Goal: Find specific page/section: Find specific page/section

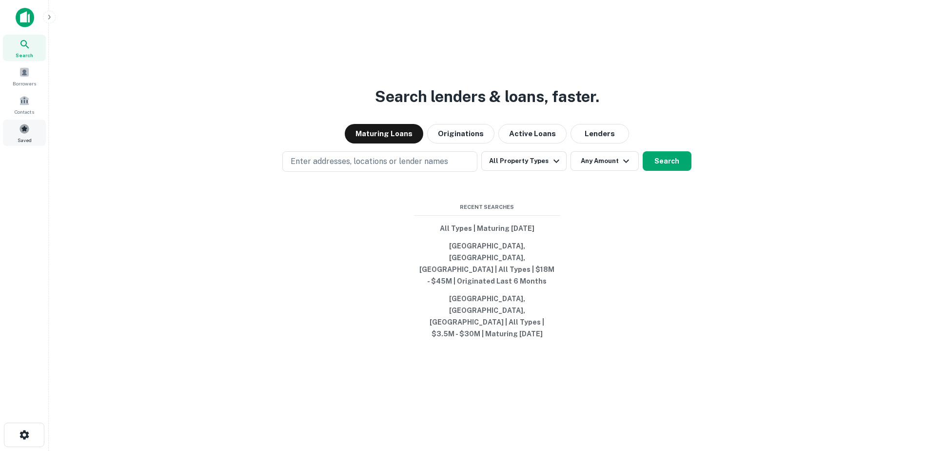
click at [29, 131] on span at bounding box center [24, 128] width 11 height 11
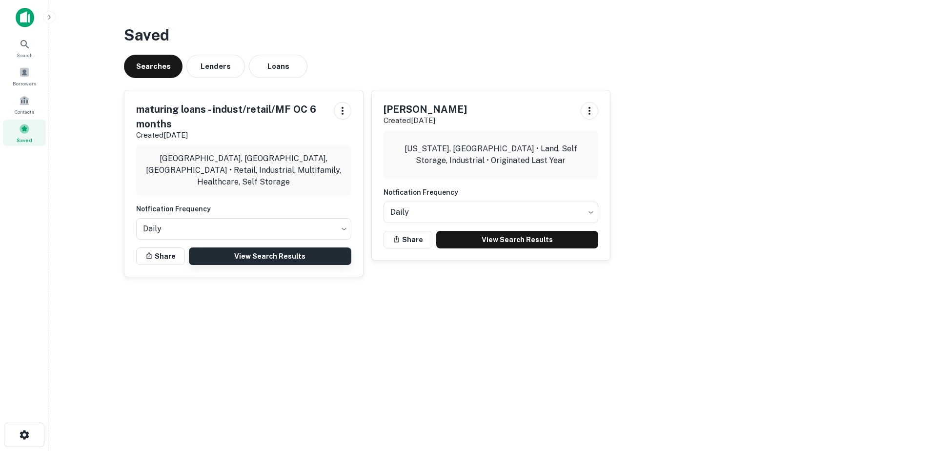
click at [227, 258] on link "View Search Results" at bounding box center [270, 256] width 162 height 18
